Goal: Communication & Community: Share content

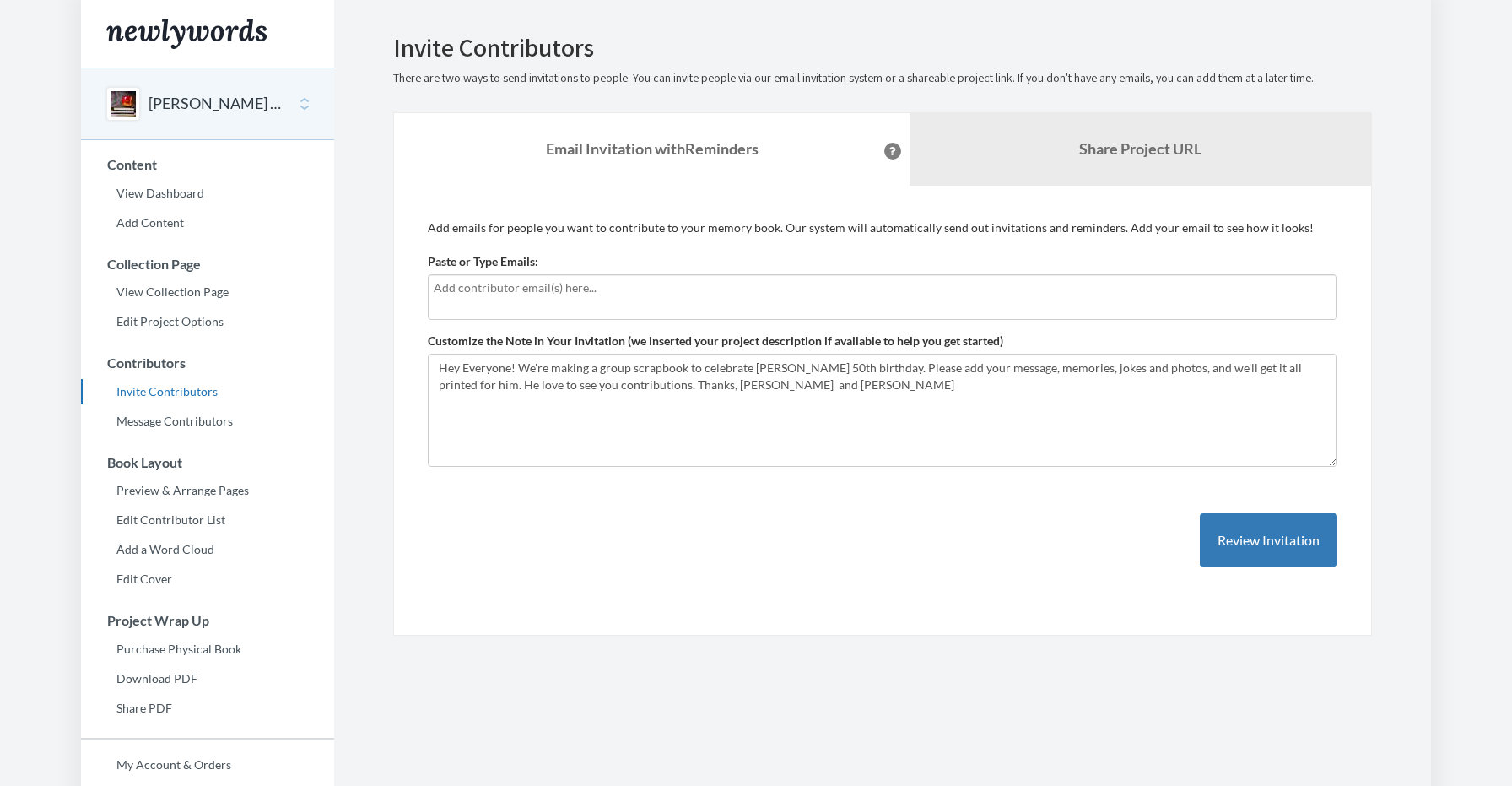
click at [604, 284] on input "text" at bounding box center [882, 288] width 897 height 19
type input "[EMAIL_ADDRESS][DOMAIN_NAME]"
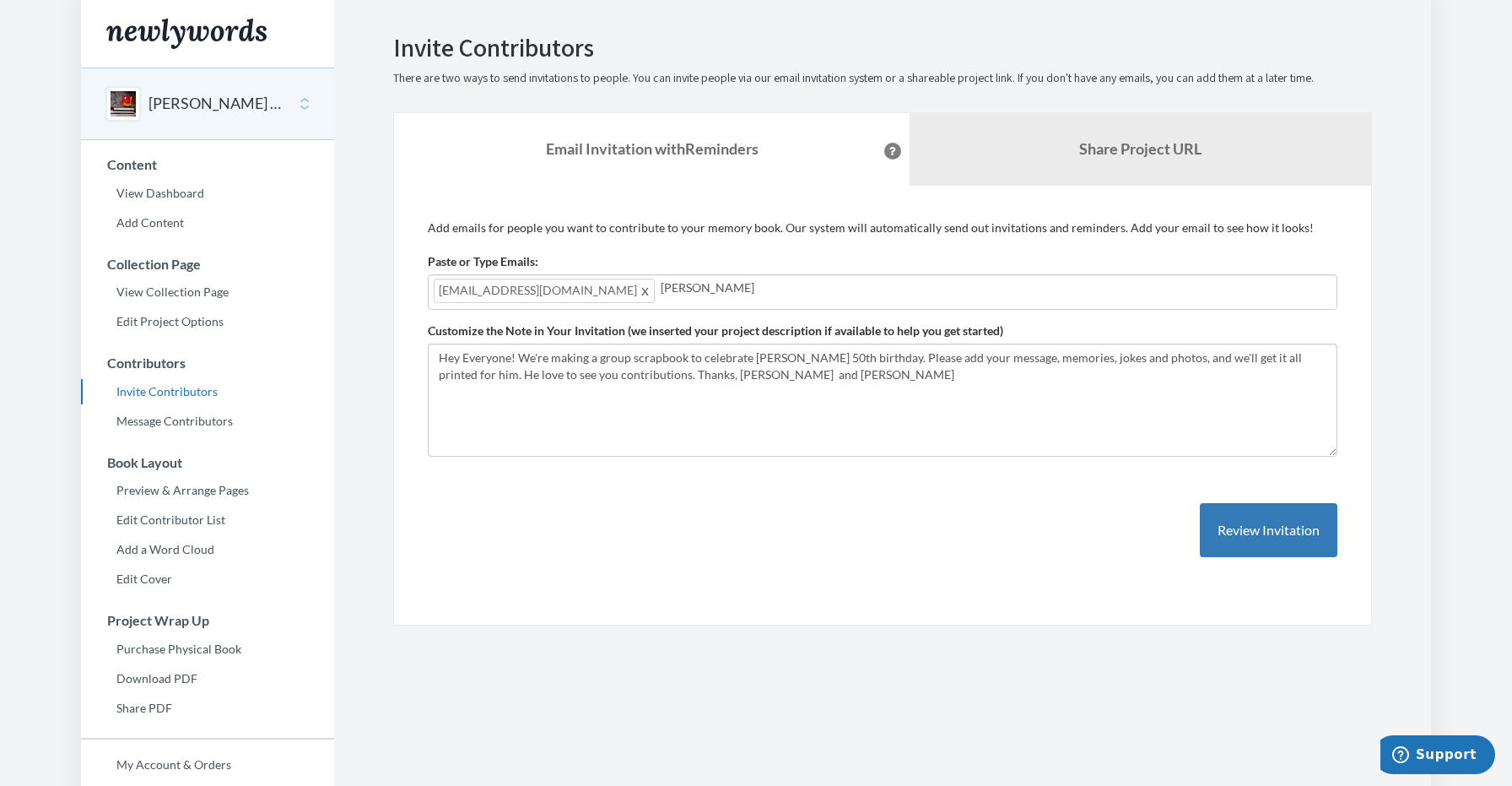
type input "[PERSON_NAME][EMAIL_ADDRESS][DOMAIN_NAME]"
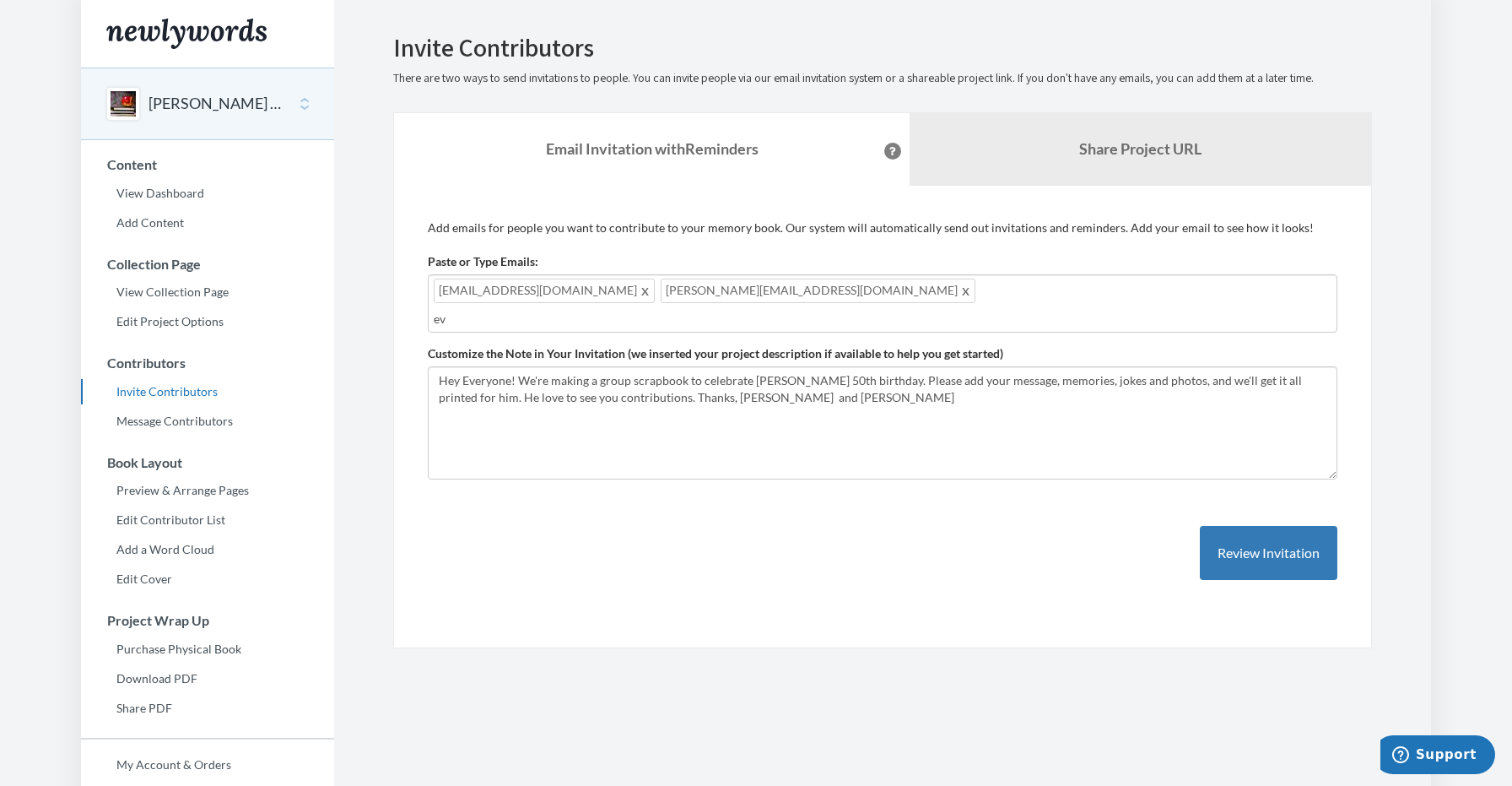
type input "e"
type input "n"
type input "e"
click at [1261, 535] on button "Review Invitation" at bounding box center [1268, 553] width 137 height 55
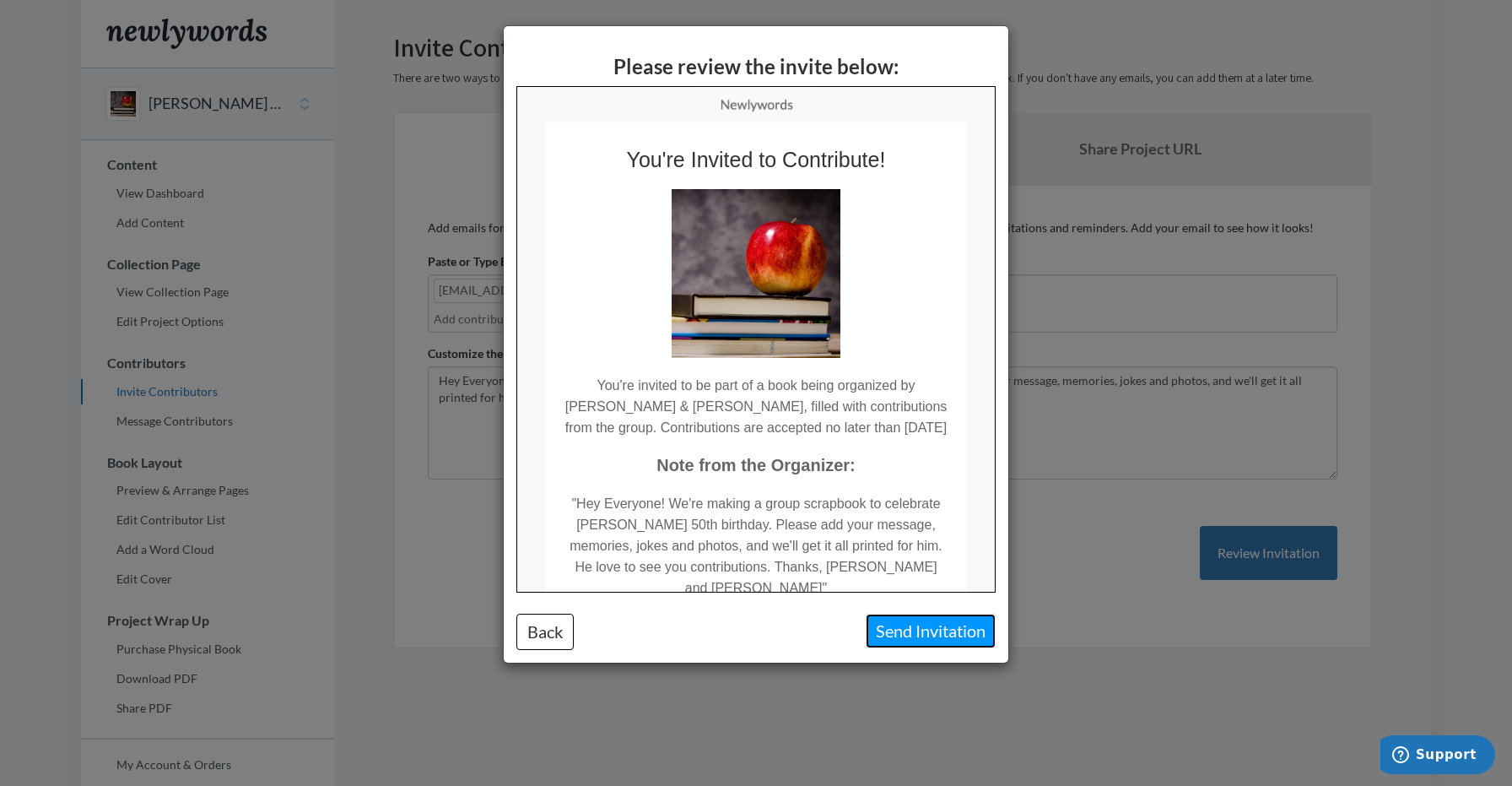
click at [926, 630] on button "Send Invitation" at bounding box center [931, 631] width 130 height 35
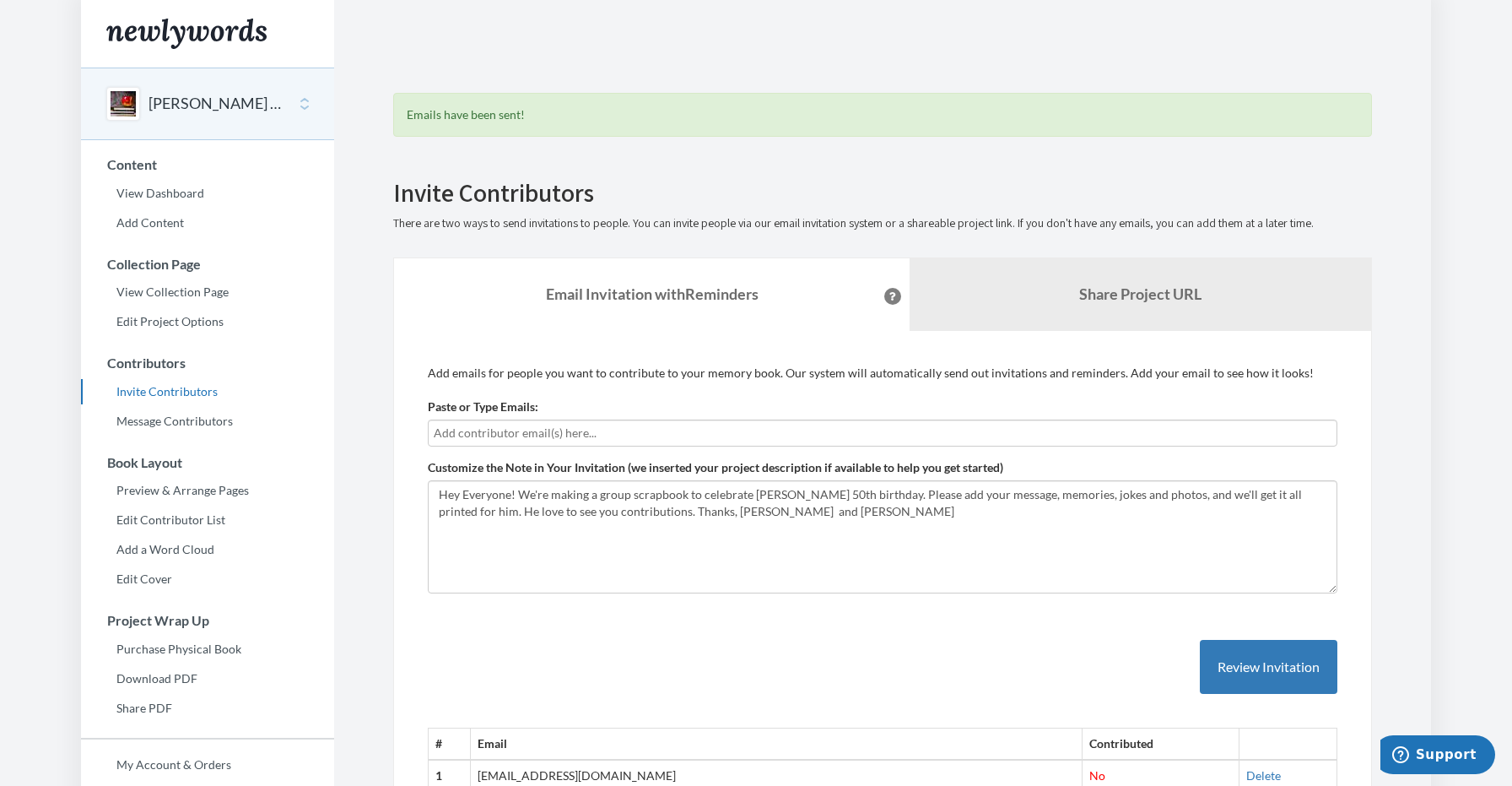
click at [1436, 297] on body "Main menu [PERSON_NAME] 50th Birthday Select a project [PERSON_NAME] 50th Birth…" at bounding box center [756, 393] width 1512 height 786
click at [1310, 676] on button "Review Invitation" at bounding box center [1268, 667] width 137 height 55
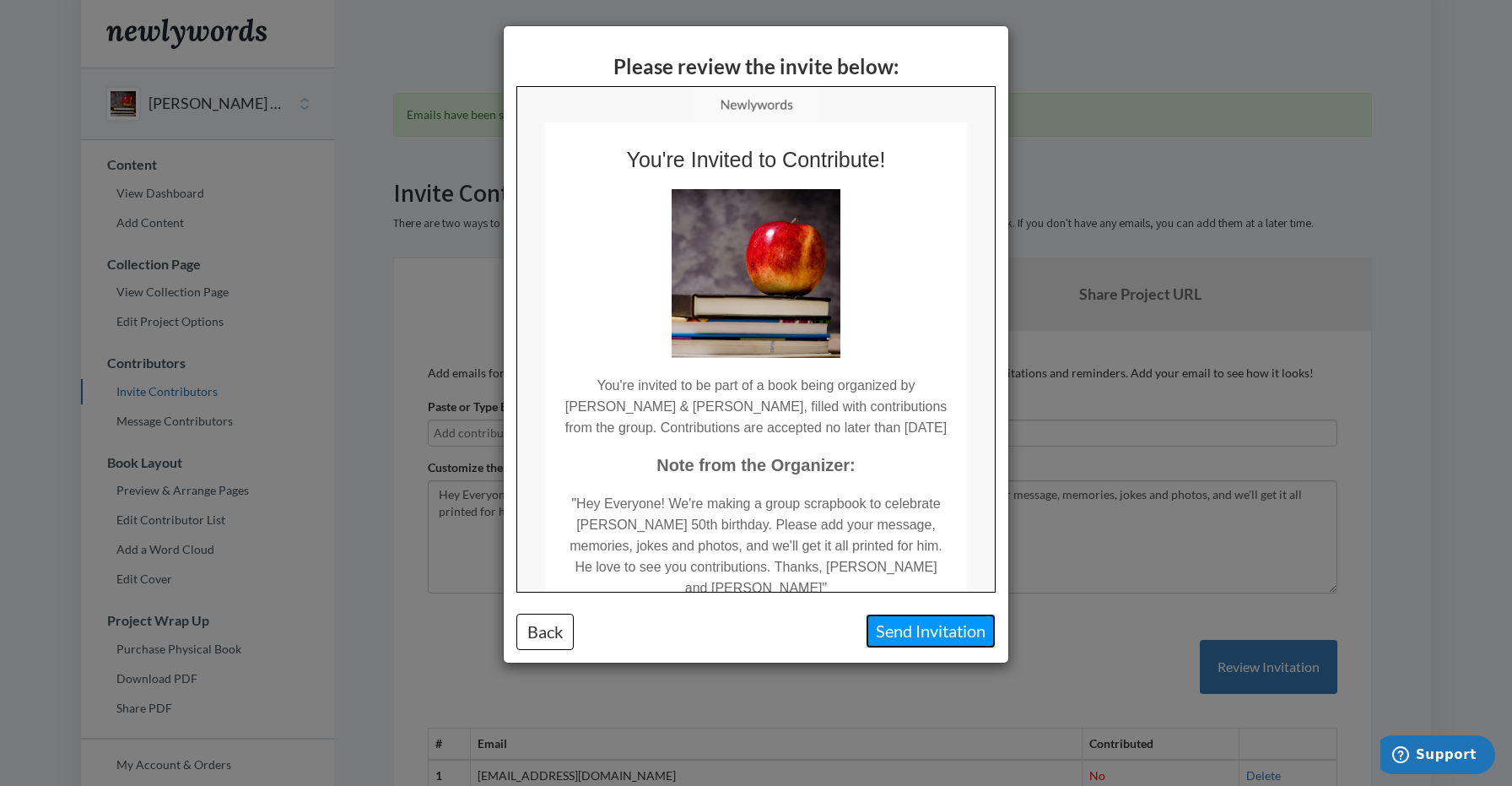
click at [963, 639] on button "Send Invitation" at bounding box center [931, 631] width 130 height 35
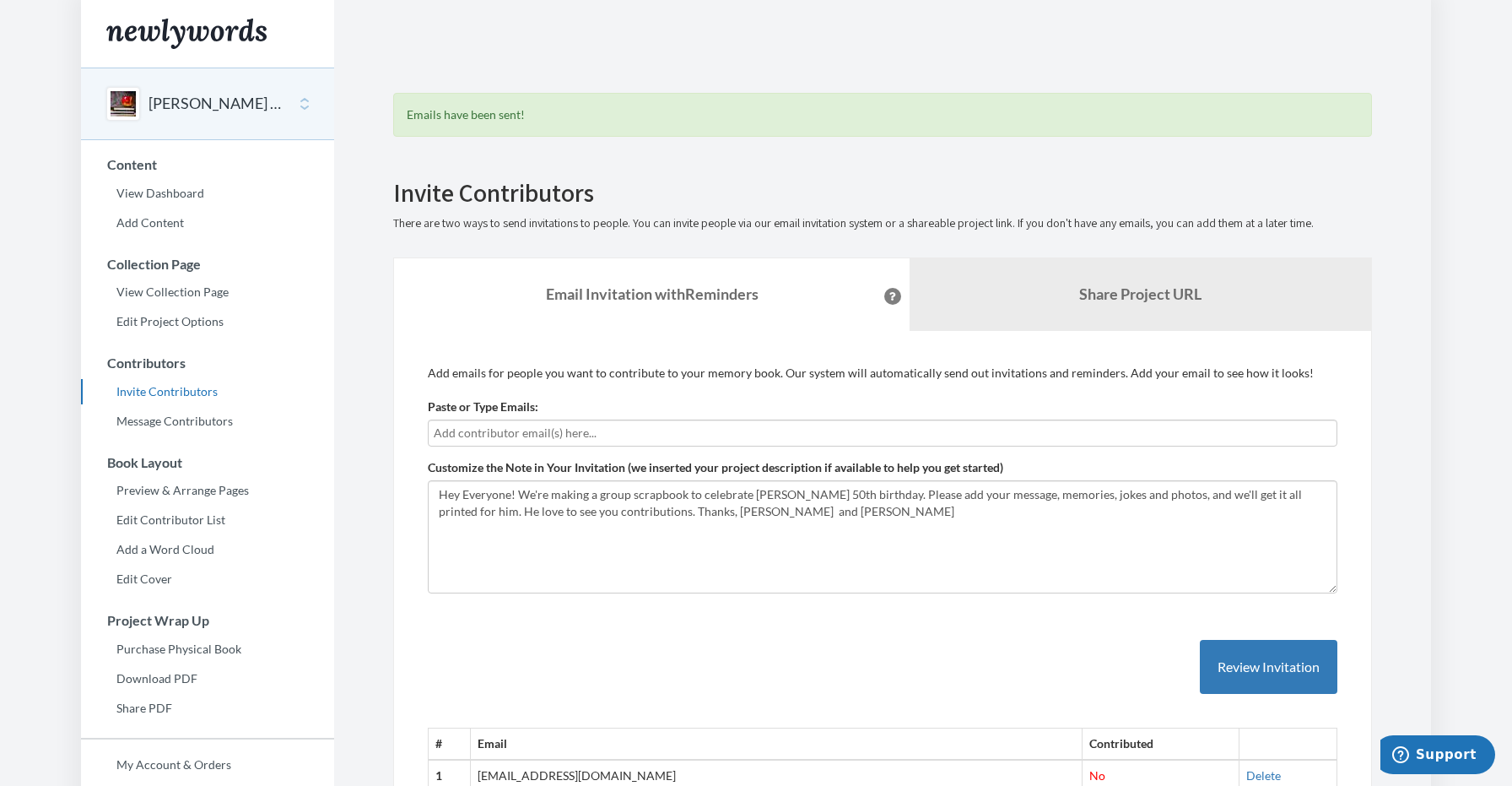
click at [603, 425] on input "text" at bounding box center [882, 433] width 897 height 19
type input "[EMAIL_ADDRESS][DOMAIN_NAME]"
click at [1454, 301] on body "Main menu [PERSON_NAME] 50th Birthday Select a project [PERSON_NAME] 50th Birth…" at bounding box center [756, 393] width 1512 height 786
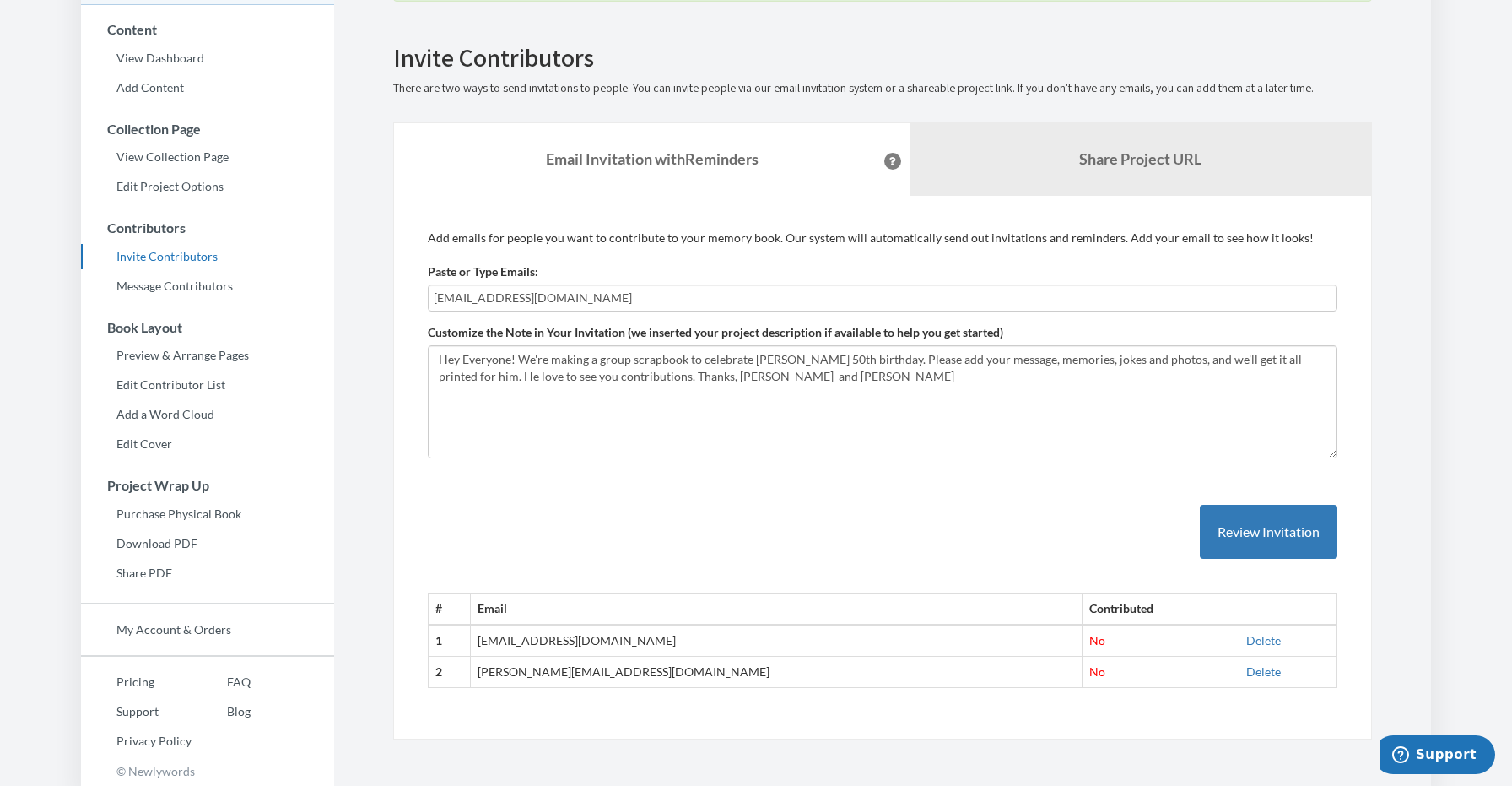
scroll to position [139, 0]
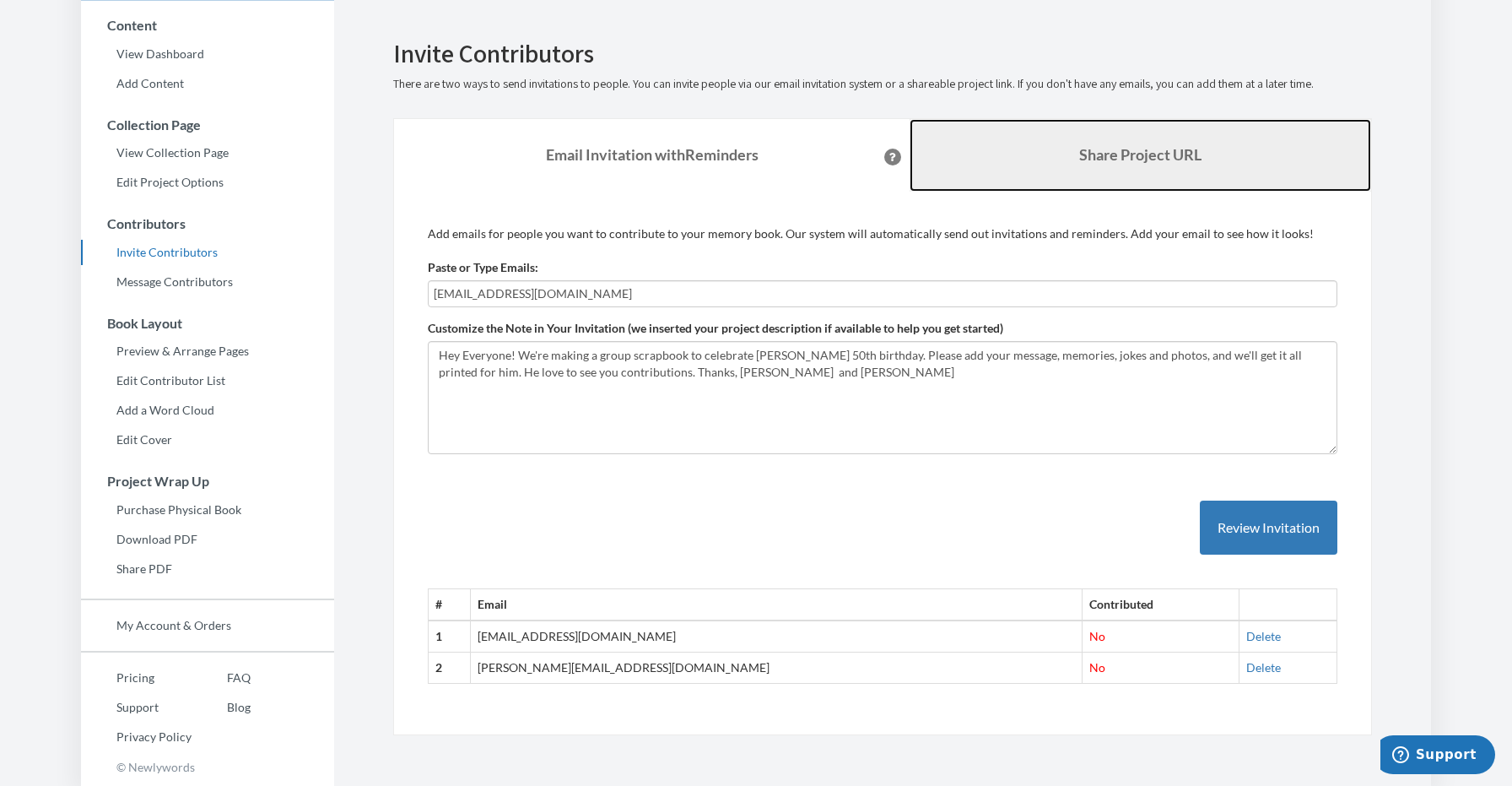
click at [1094, 147] on b "Share Project URL" at bounding box center [1140, 154] width 123 height 19
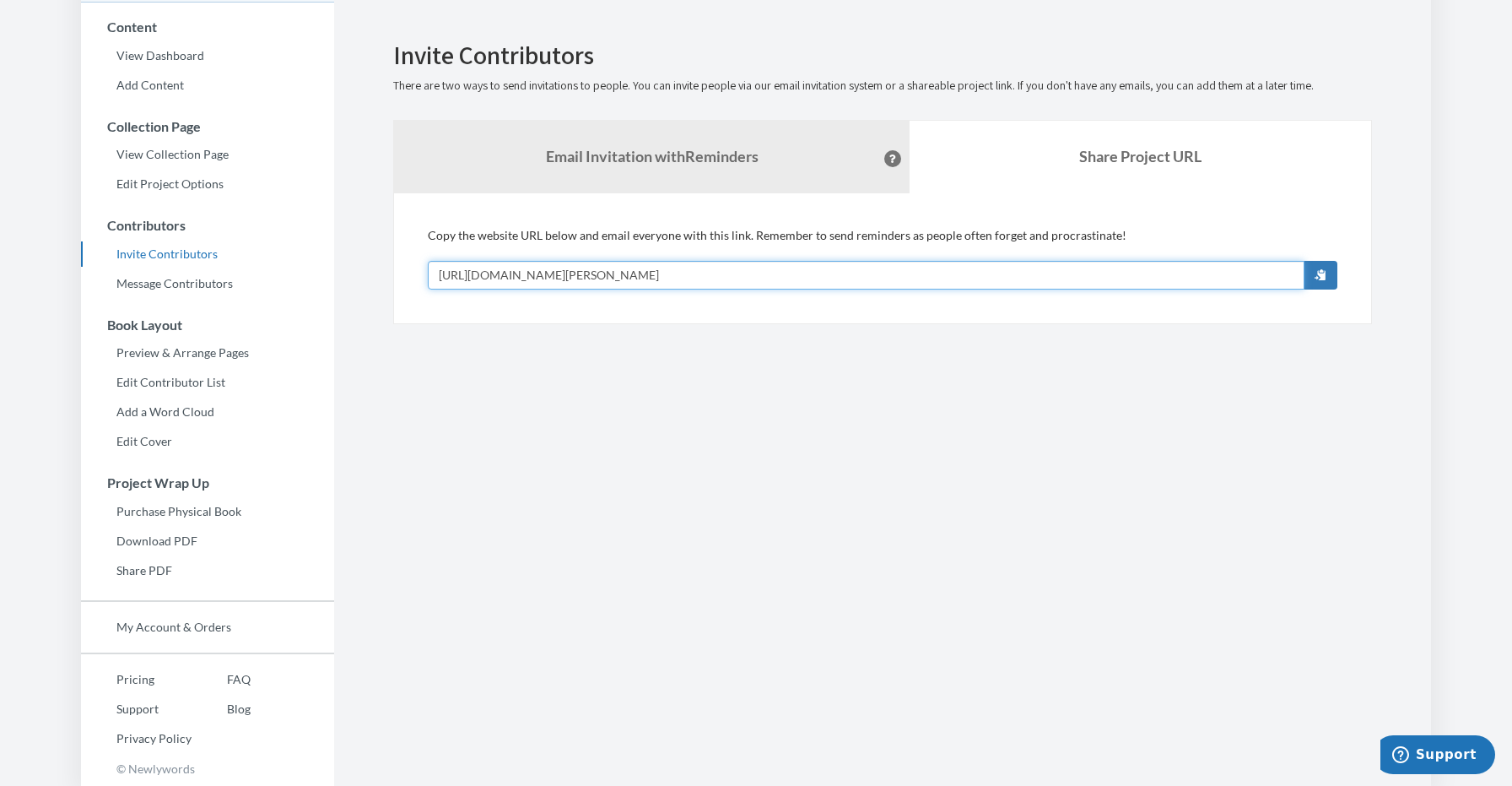
drag, startPoint x: 799, startPoint y: 269, endPoint x: 375, endPoint y: 280, distance: 424.1
click at [375, 280] on div "Emails have been sent! Invite Contributors There are two ways to send invitatio…" at bounding box center [883, 110] width 1030 height 428
click at [826, 269] on input "[URL][DOMAIN_NAME][PERSON_NAME]" at bounding box center [866, 275] width 877 height 29
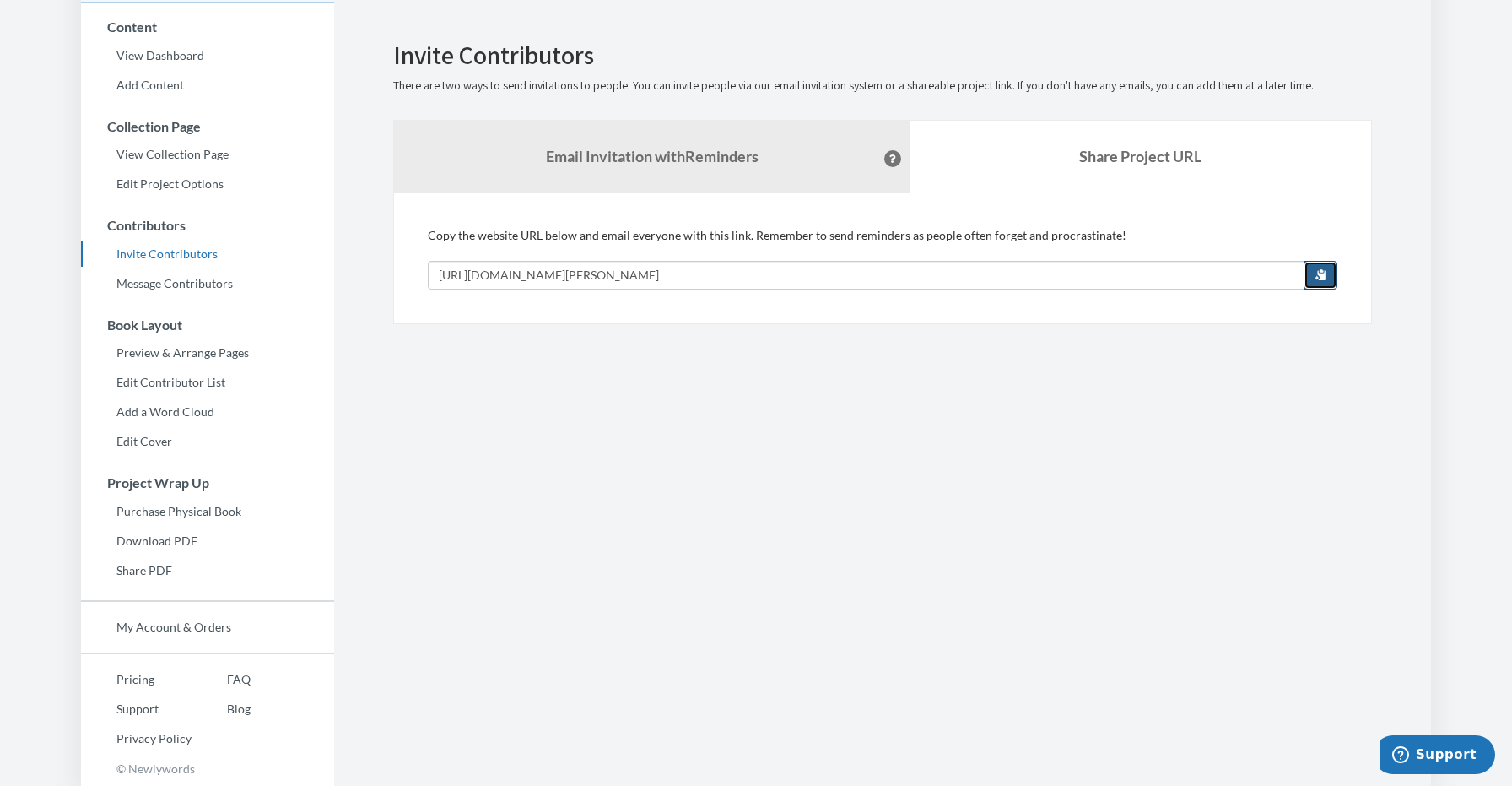
click at [1322, 276] on span "button" at bounding box center [1320, 275] width 12 height 12
